Goal: Task Accomplishment & Management: Complete application form

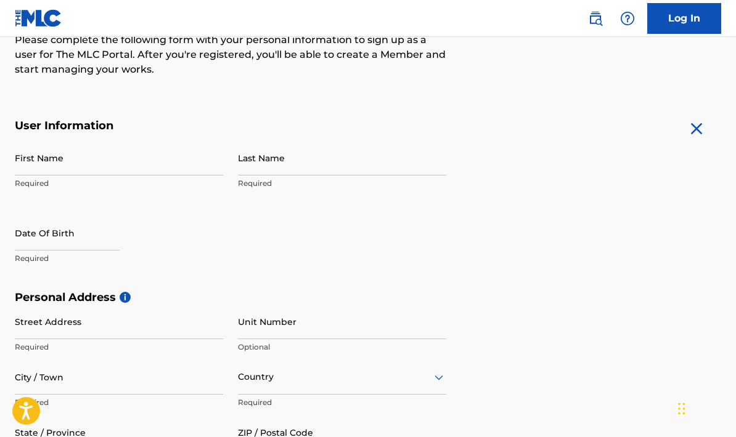
scroll to position [169, 0]
click at [97, 184] on p "Required" at bounding box center [119, 184] width 208 height 11
click at [94, 163] on input "First Name" at bounding box center [119, 158] width 208 height 35
type input "C"
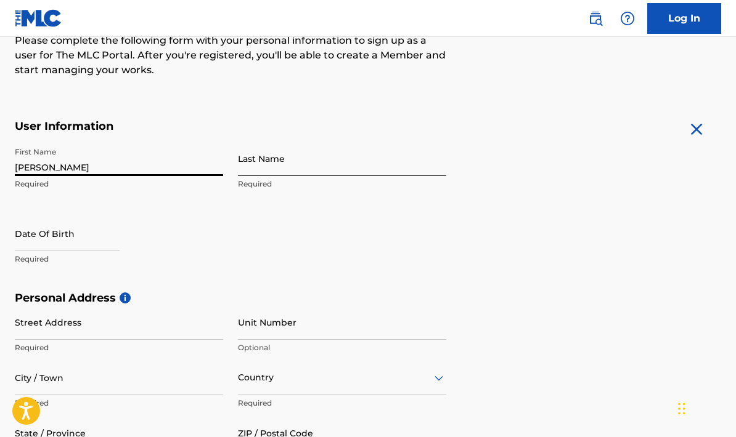
type input "[PERSON_NAME]"
click at [368, 167] on input "Last Name" at bounding box center [342, 158] width 208 height 35
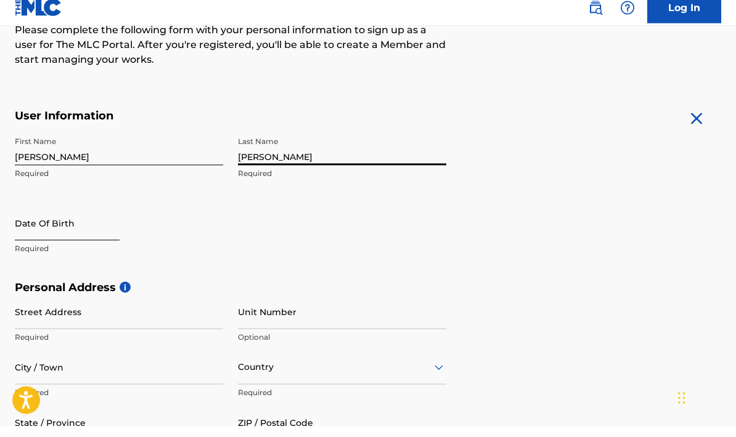
type input "[PERSON_NAME]"
click at [42, 232] on input "text" at bounding box center [67, 233] width 105 height 35
select select "8"
select select "2025"
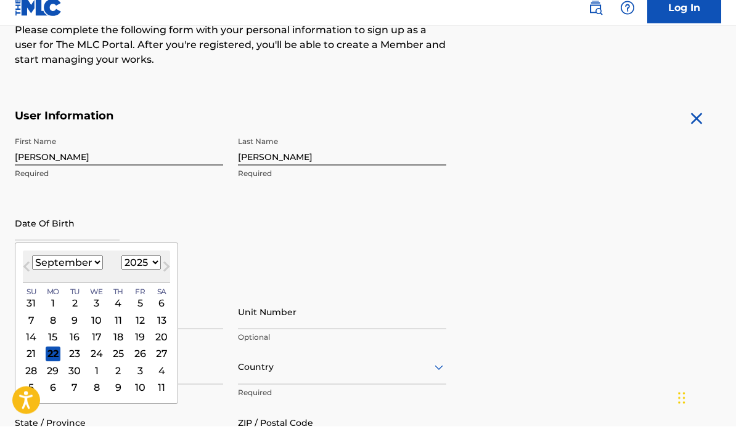
click at [78, 267] on select "January February March April May June July August September October November De…" at bounding box center [67, 274] width 71 height 14
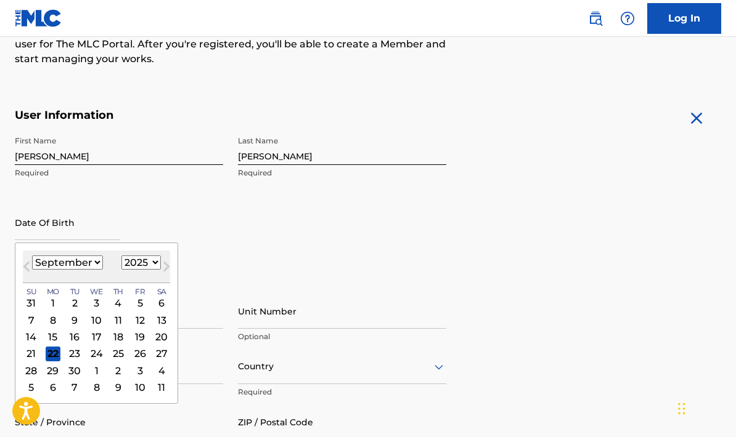
click at [80, 261] on select "January February March April May June July August September October November De…" at bounding box center [67, 263] width 71 height 14
click at [100, 323] on div "10" at bounding box center [96, 320] width 15 height 15
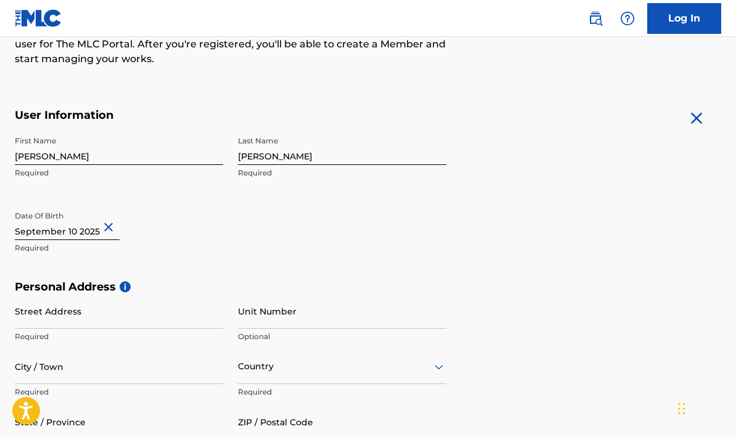
click at [25, 229] on input "text" at bounding box center [67, 222] width 105 height 35
select select "8"
select select "2025"
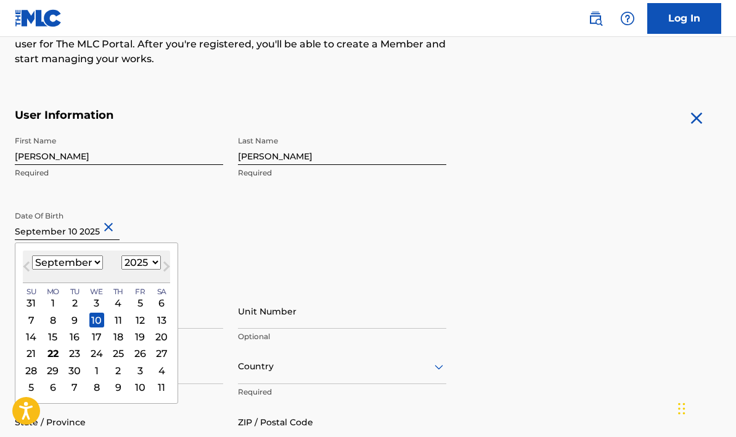
click at [161, 266] on select "1899 1900 1901 1902 1903 1904 1905 1906 1907 1908 1909 1910 1911 1912 1913 1914…" at bounding box center [140, 263] width 39 height 14
click at [73, 261] on select "January February March April May June July August September October November De…" at bounding box center [67, 263] width 71 height 14
select select "10"
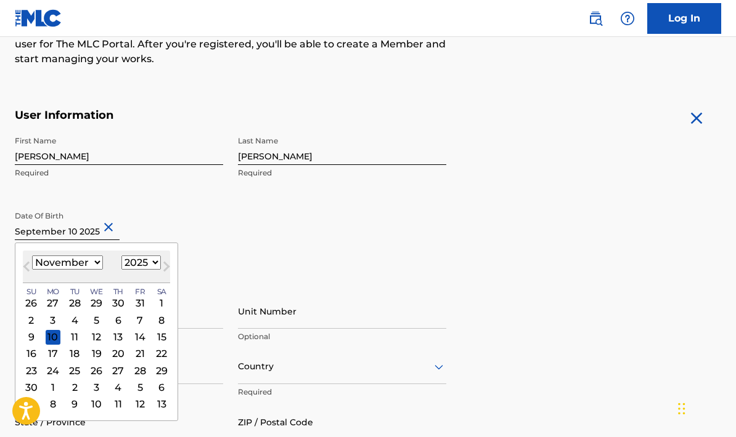
click at [156, 260] on select "1899 1900 1901 1902 1903 1904 1905 1906 1907 1908 1909 1910 1911 1912 1913 1914…" at bounding box center [140, 263] width 39 height 14
select select "1981"
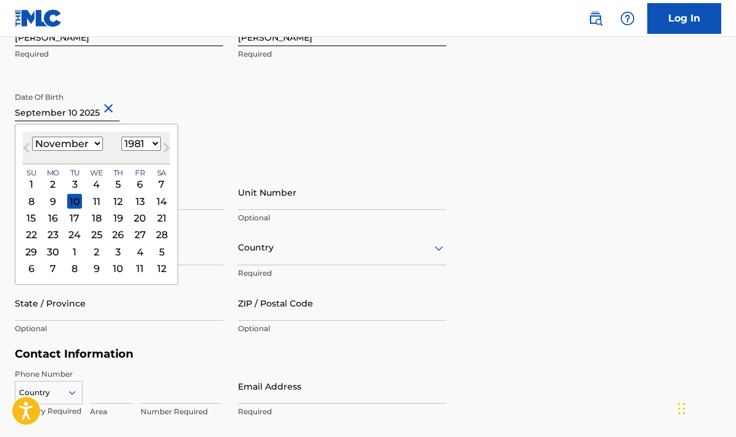
scroll to position [291, 0]
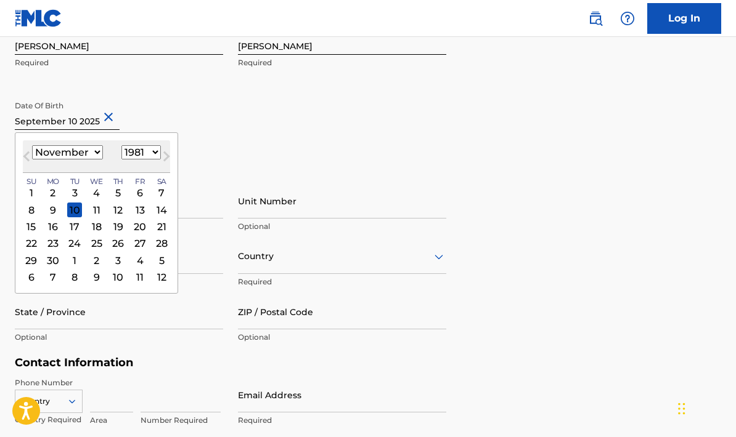
click at [87, 152] on select "January February March April May June July August September October November De…" at bounding box center [67, 152] width 71 height 14
select select "9"
click at [38, 228] on div "11" at bounding box center [31, 226] width 15 height 15
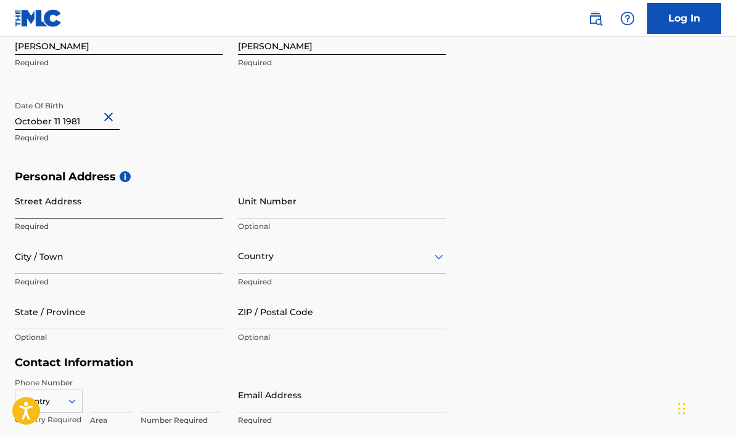
click at [94, 211] on input "Street Address" at bounding box center [119, 201] width 208 height 35
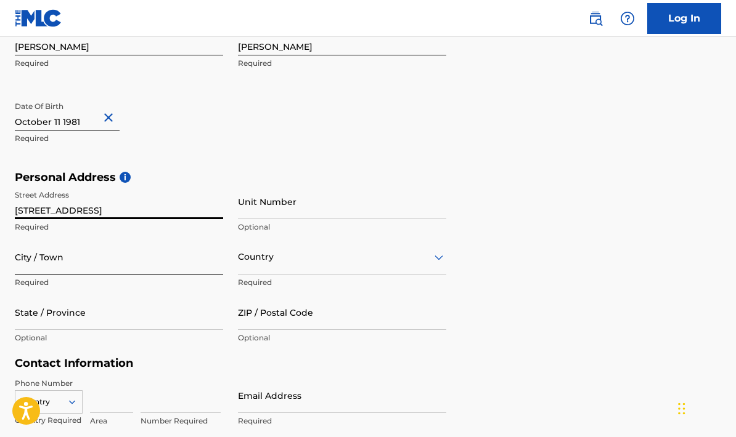
type input "[STREET_ADDRESS]"
click at [145, 268] on input "City / Town" at bounding box center [119, 257] width 208 height 35
type input "g"
type input "Garyville"
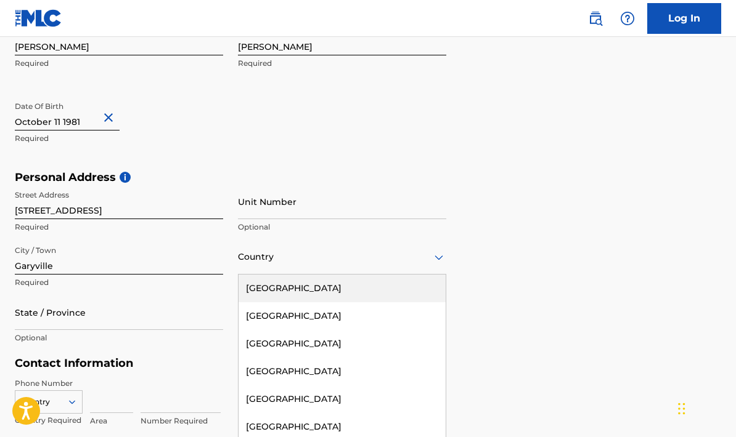
click at [327, 292] on div "[GEOGRAPHIC_DATA]" at bounding box center [341, 289] width 207 height 28
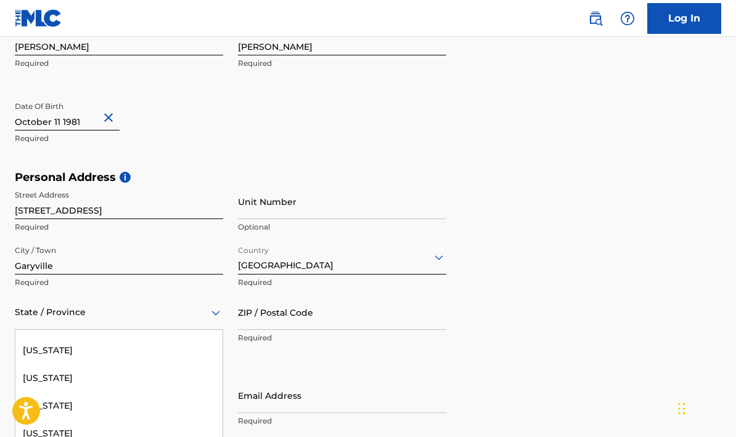
scroll to position [518, 0]
click at [113, 386] on div "[US_STATE]" at bounding box center [118, 381] width 207 height 28
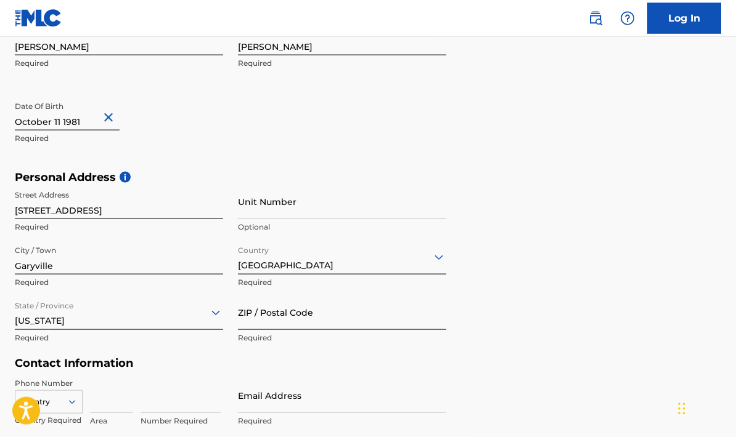
click at [368, 318] on input "ZIP / Postal Code" at bounding box center [342, 312] width 208 height 35
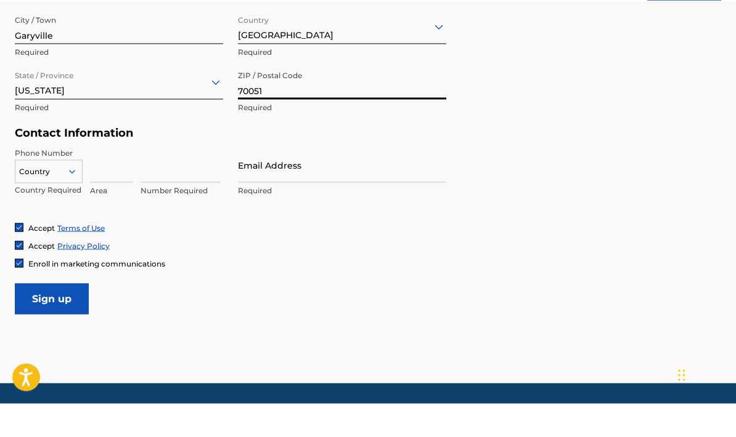
scroll to position [494, 0]
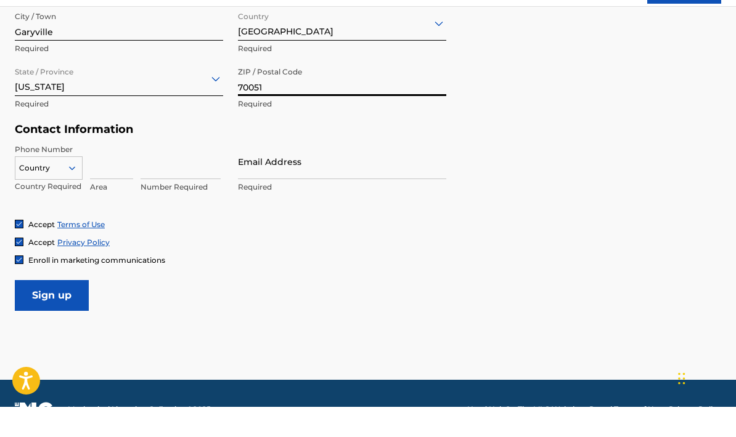
type input "70051"
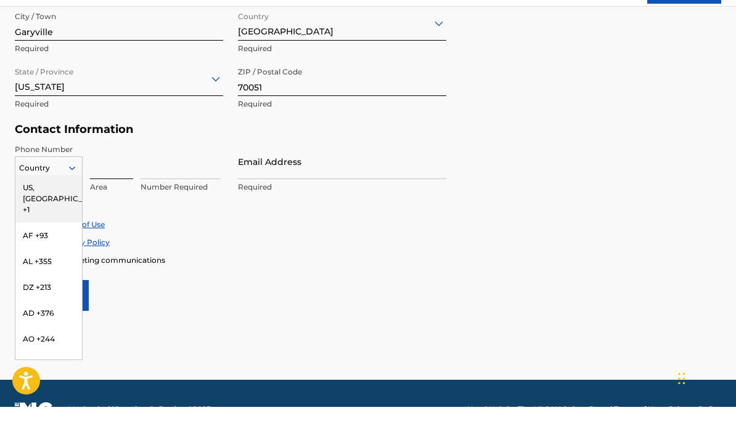
click at [129, 174] on input at bounding box center [111, 191] width 43 height 35
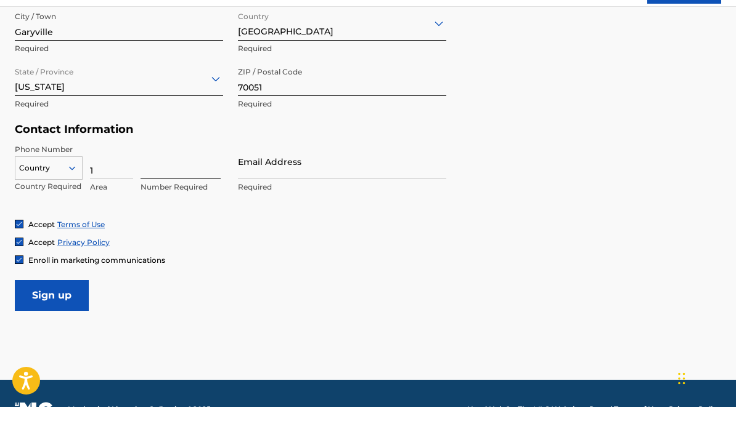
type input "1"
click at [175, 174] on input at bounding box center [180, 191] width 80 height 35
click at [106, 174] on input "1" at bounding box center [111, 191] width 43 height 35
click at [110, 174] on input "1" at bounding box center [111, 191] width 43 height 35
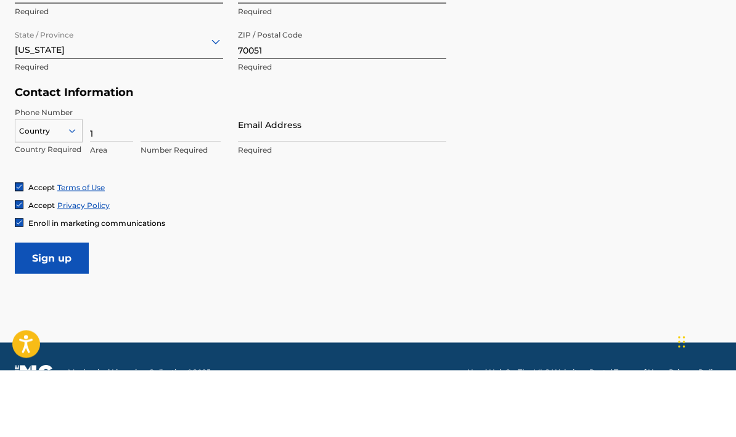
click at [122, 211] on p "Area" at bounding box center [111, 216] width 43 height 11
click at [116, 174] on input "1" at bounding box center [111, 191] width 43 height 35
click at [123, 174] on input "1" at bounding box center [111, 191] width 43 height 35
click at [122, 174] on input "1" at bounding box center [111, 191] width 43 height 35
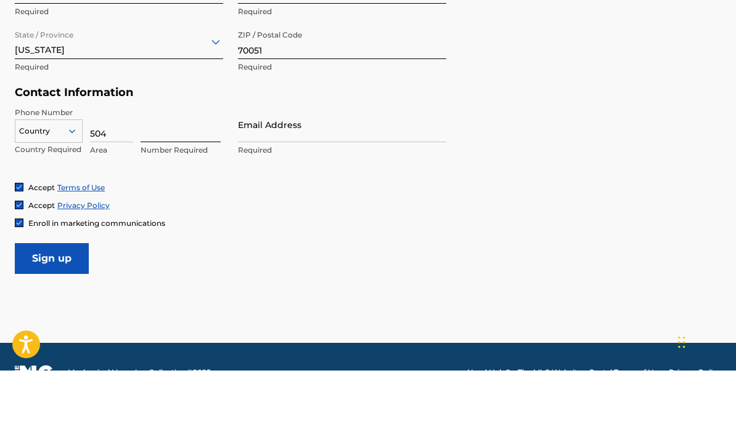
type input "504"
click at [199, 174] on input at bounding box center [180, 191] width 80 height 35
type input "5"
type input "4961772"
click at [332, 174] on input "Email Address" at bounding box center [342, 191] width 208 height 35
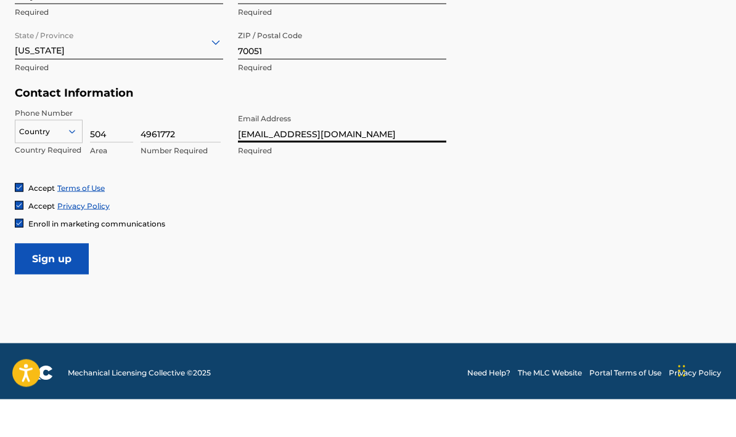
scroll to position [525, 0]
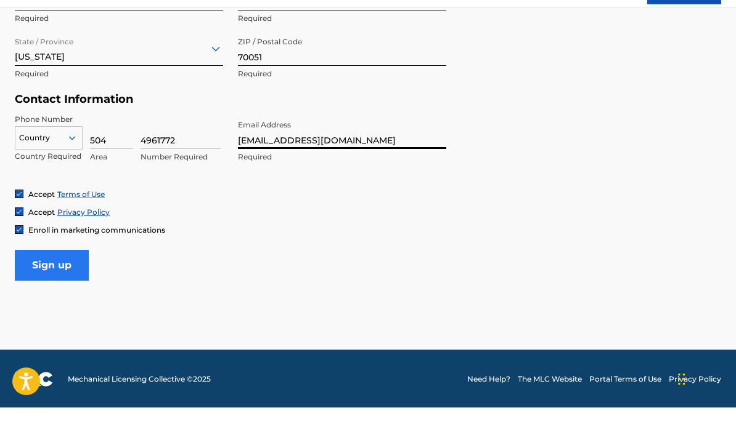
type input "[EMAIL_ADDRESS][DOMAIN_NAME]"
click at [41, 280] on input "Sign up" at bounding box center [52, 295] width 74 height 31
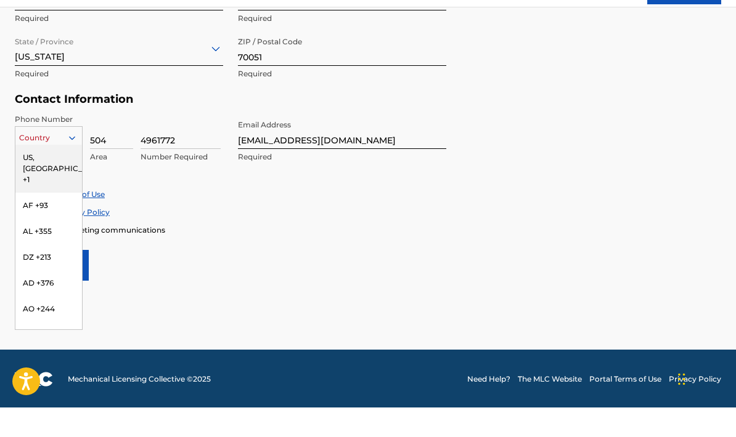
click at [33, 174] on div "US, [GEOGRAPHIC_DATA] +1" at bounding box center [48, 198] width 67 height 48
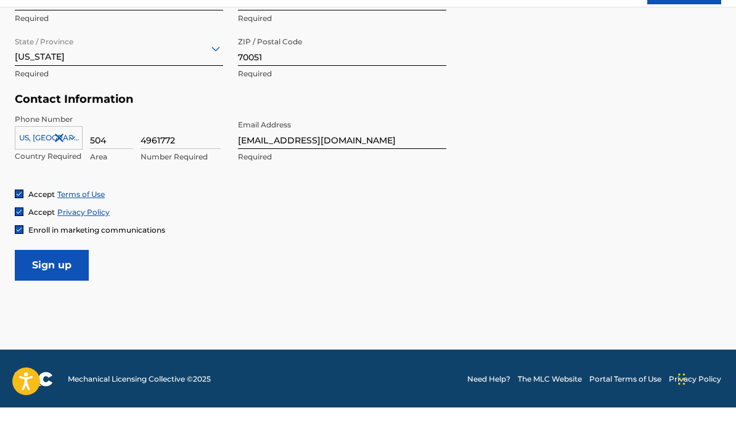
scroll to position [476, 0]
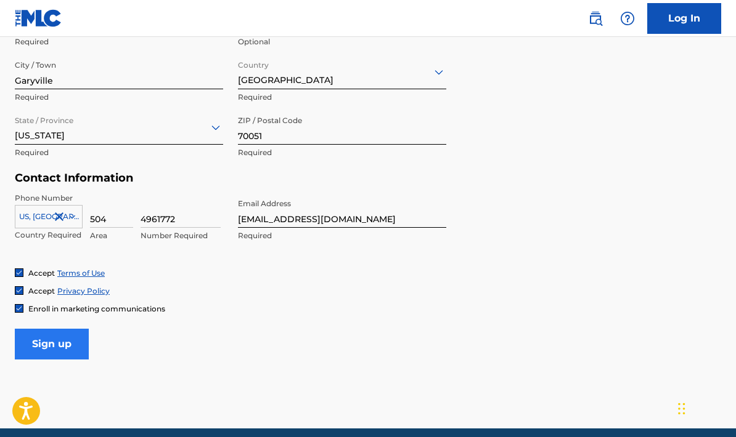
click at [38, 341] on input "Sign up" at bounding box center [52, 344] width 74 height 31
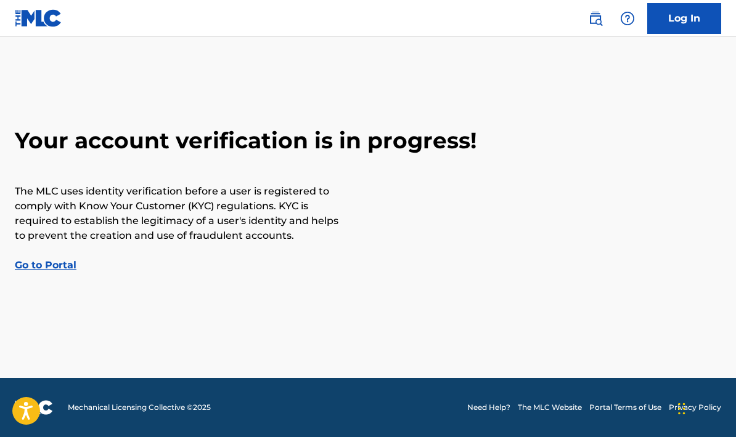
click at [46, 271] on link "Go to Portal" at bounding box center [46, 265] width 62 height 12
